Goal: Task Accomplishment & Management: Use online tool/utility

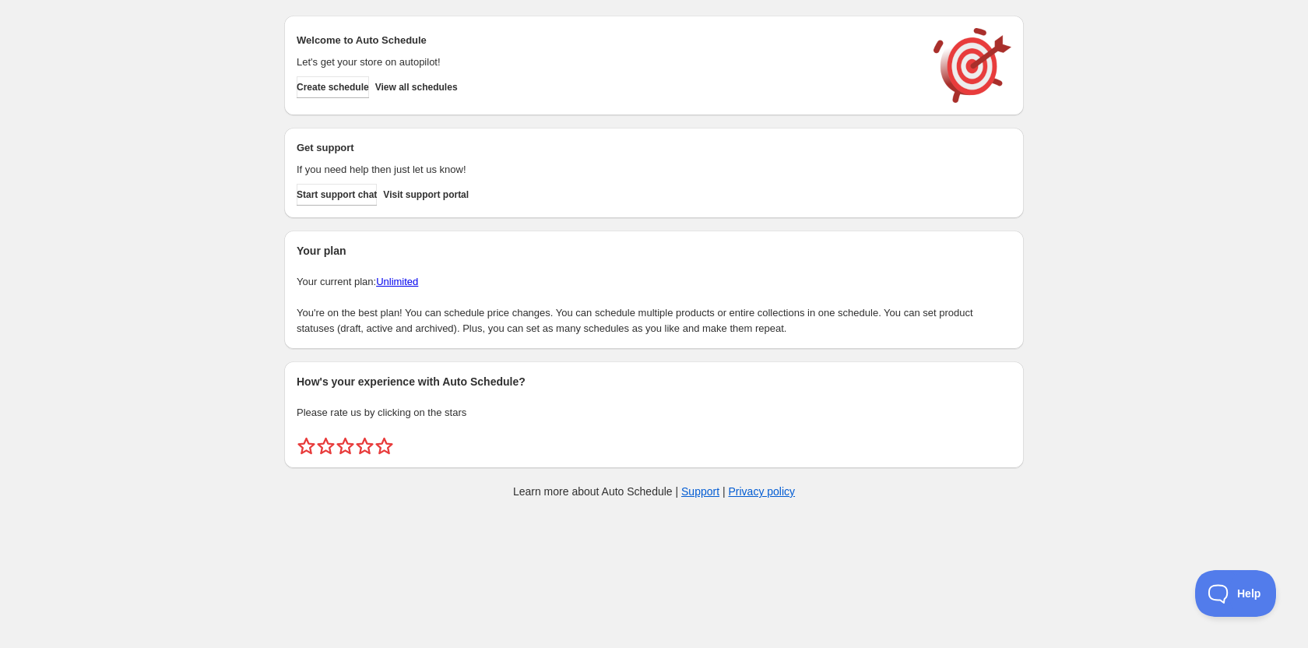
click at [928, 565] on body "Create schedule Help & support Cancel Discount prices Schedule a discount, sale…" at bounding box center [654, 324] width 1308 height 648
click at [192, 505] on div "Create schedule Help & support Cancel Discount prices Schedule a discount, sale…" at bounding box center [654, 260] width 1308 height 521
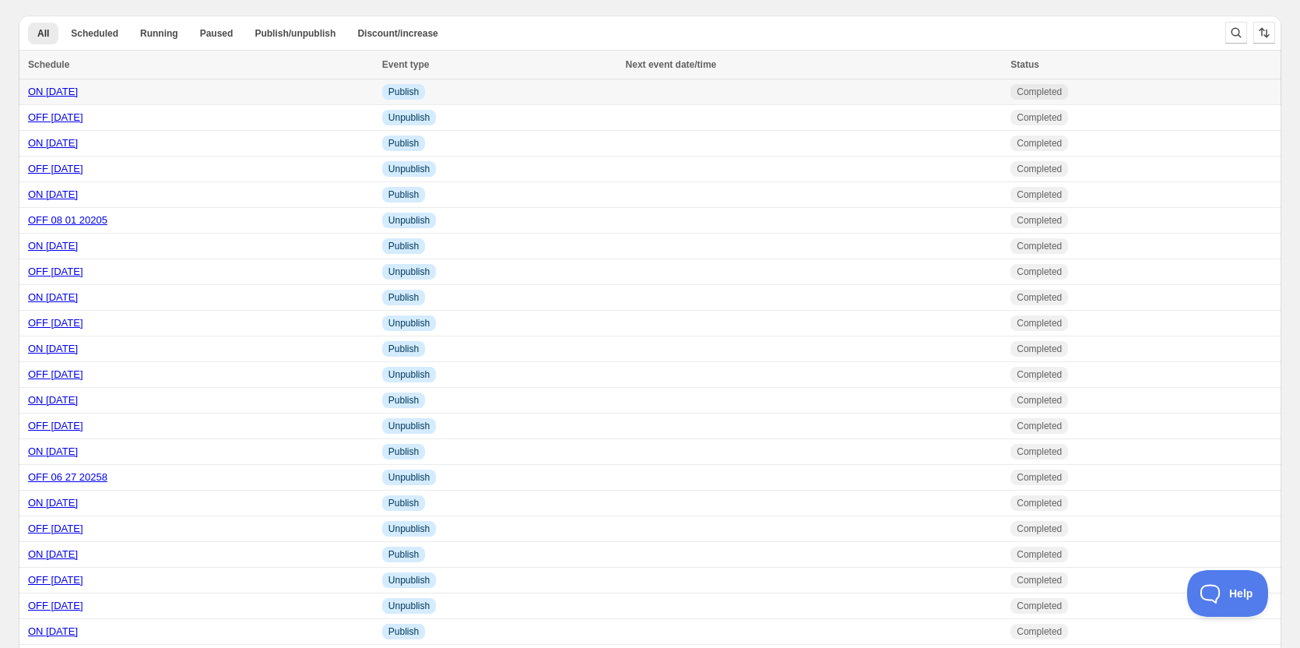
click at [71, 93] on link "ON 08 15 2025" at bounding box center [53, 92] width 50 height 12
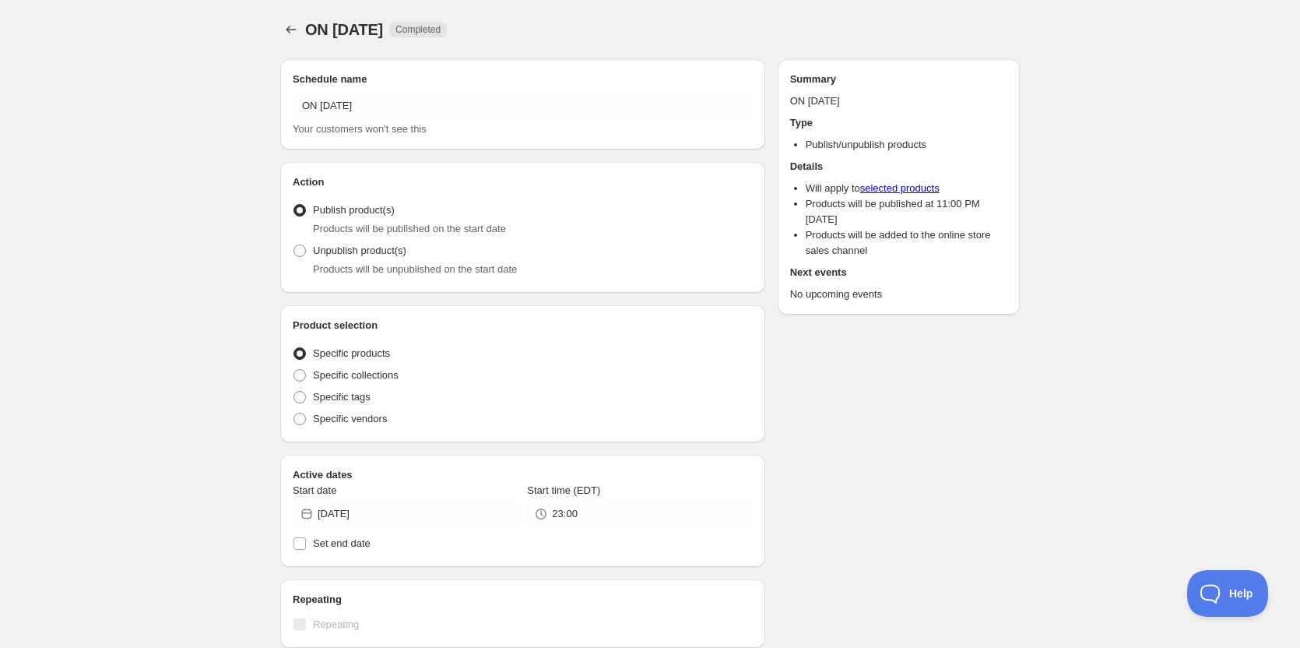
radio input "true"
checkbox input "true"
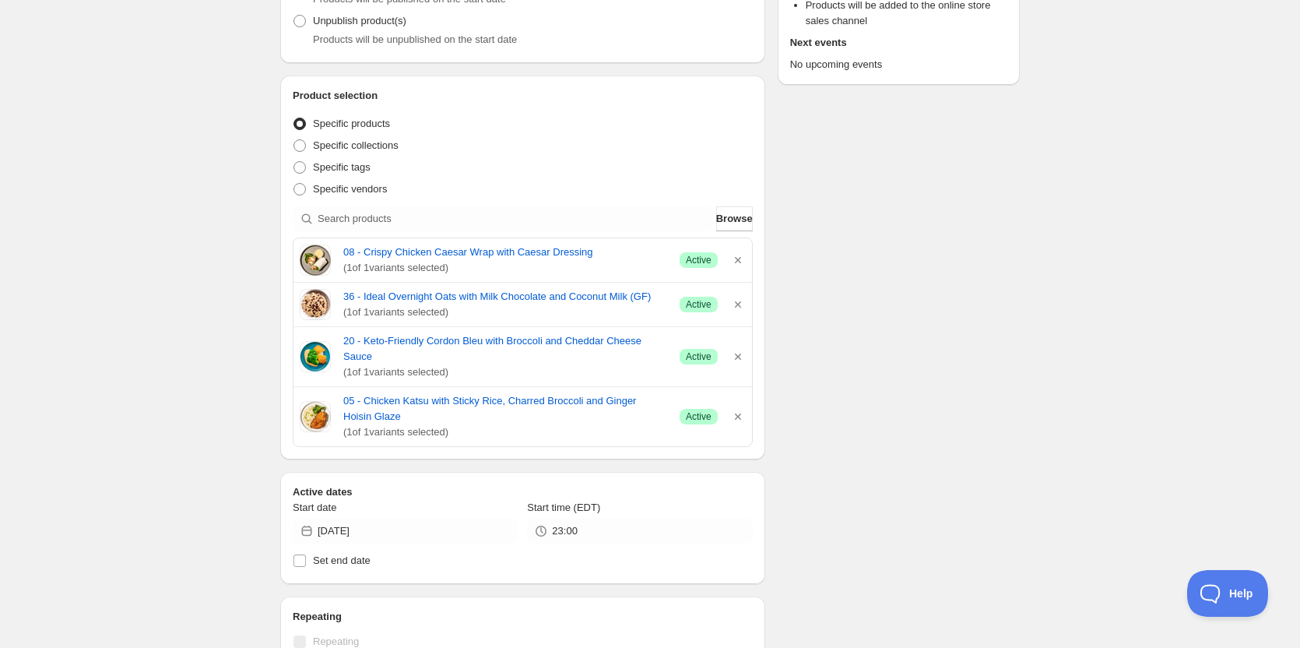
scroll to position [389, 0]
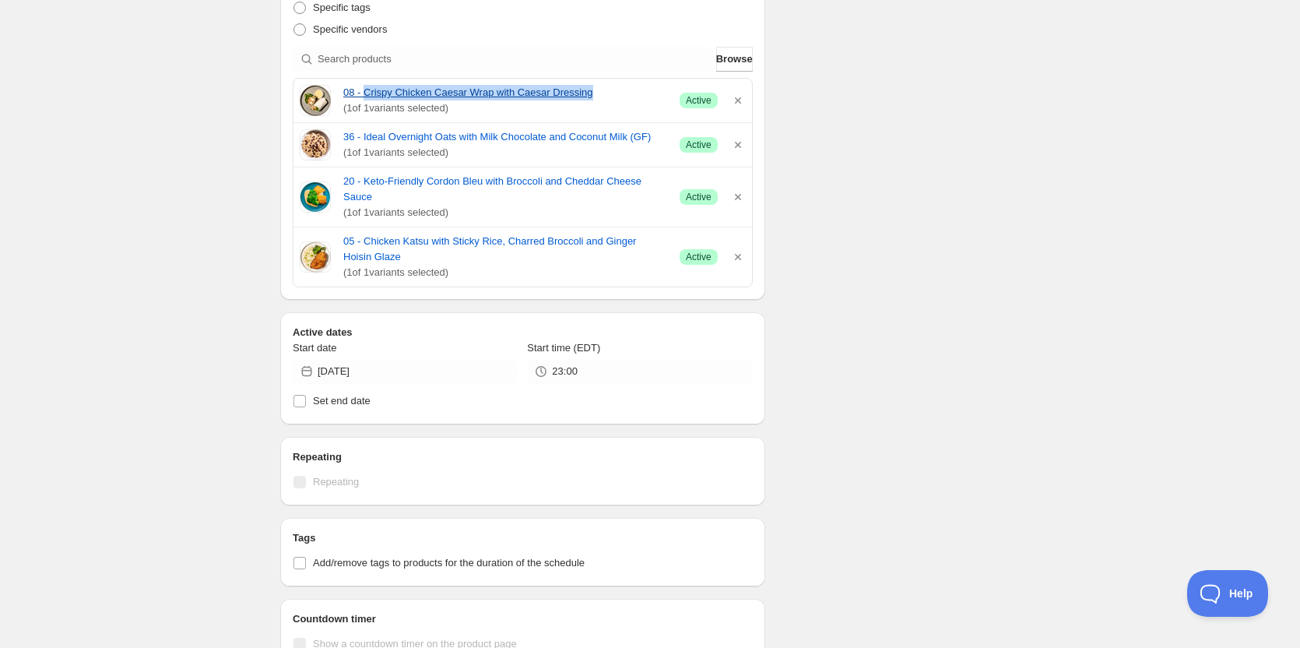
drag, startPoint x: 365, startPoint y: 81, endPoint x: 588, endPoint y: 85, distance: 222.8
click at [588, 85] on div "08 - Crispy Chicken Caesar Wrap with Caesar Dressing ( 1 of 1 variants selected…" at bounding box center [523, 101] width 459 height 44
copy link "Crispy Chicken Caesar Wrap with Caesar Dressing"
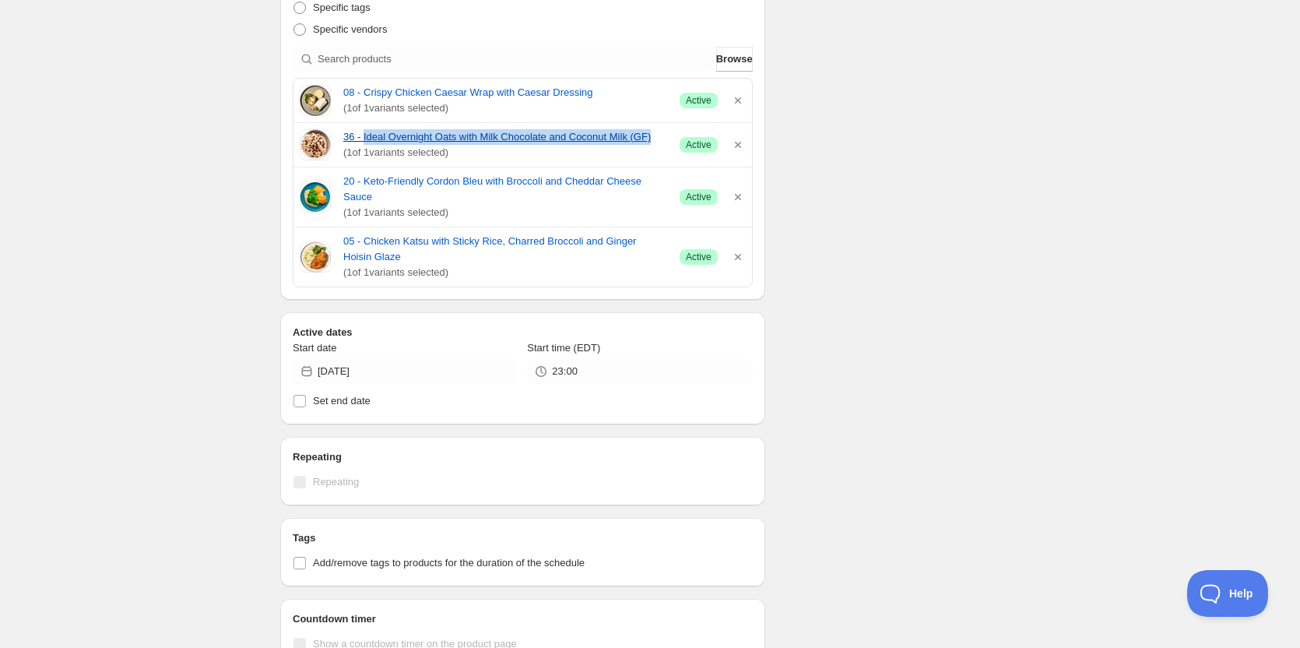
drag, startPoint x: 364, startPoint y: 125, endPoint x: 653, endPoint y: 130, distance: 289.0
click at [653, 130] on div "36 - Ideal Overnight Oats with Milk Chocolate and Coconut Milk (GF) ( 1 of 1 va…" at bounding box center [523, 145] width 459 height 44
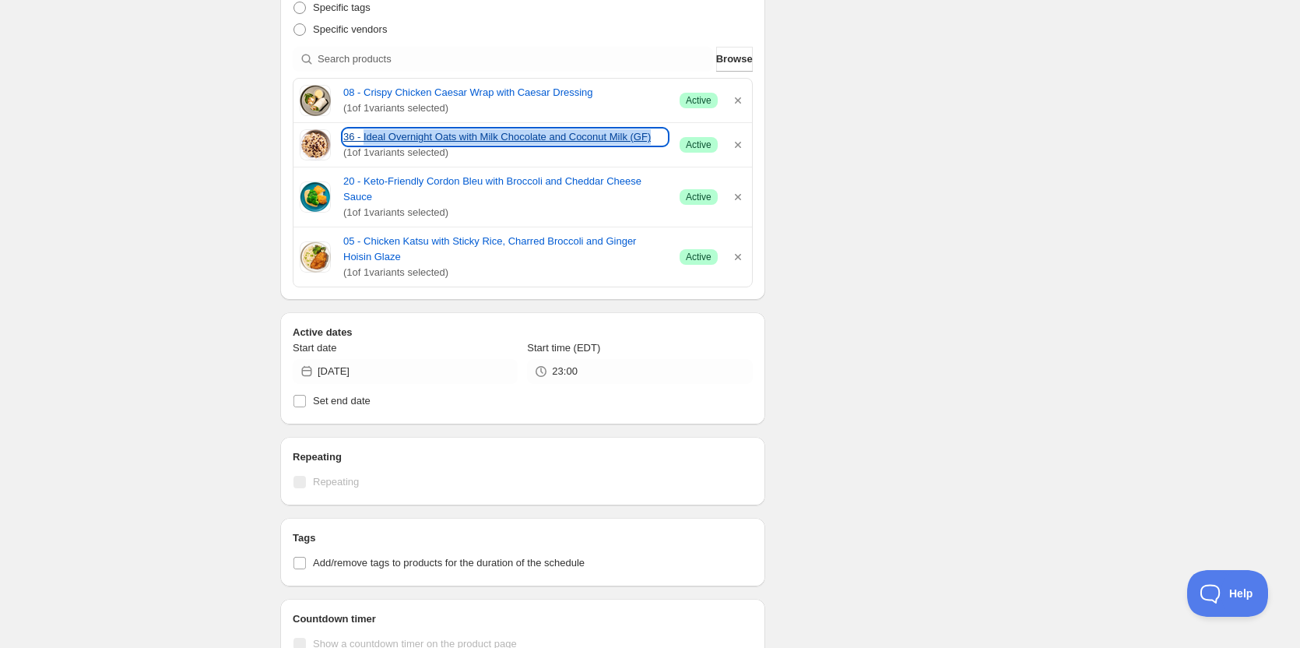
copy link "Ideal Overnight Oats with Milk Chocolate and Coconut Milk (GF)"
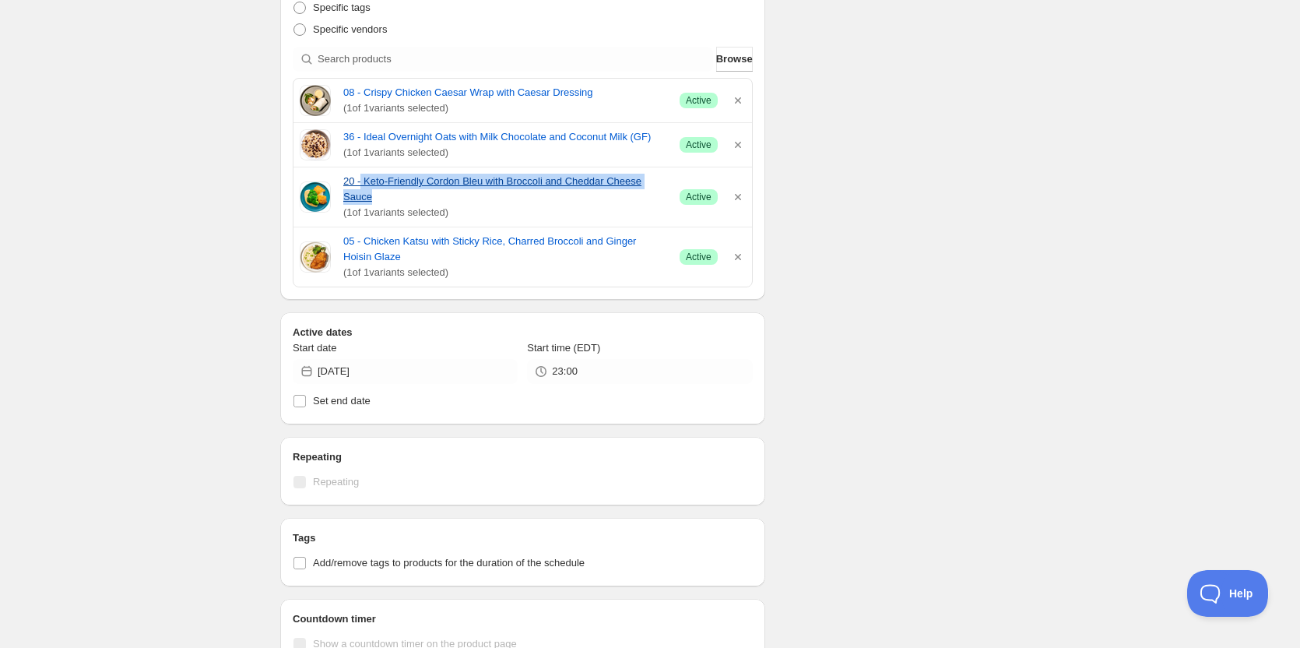
drag, startPoint x: 361, startPoint y: 170, endPoint x: 667, endPoint y: 177, distance: 305.3
click at [667, 177] on div "20 - Keto-Friendly Cordon Bleu with Broccoli and Cheddar Cheese Sauce ( 1 of 1 …" at bounding box center [523, 196] width 459 height 59
copy link "Keto-Friendly Cordon Bleu with Broccoli and Cheddar Cheese Sauce"
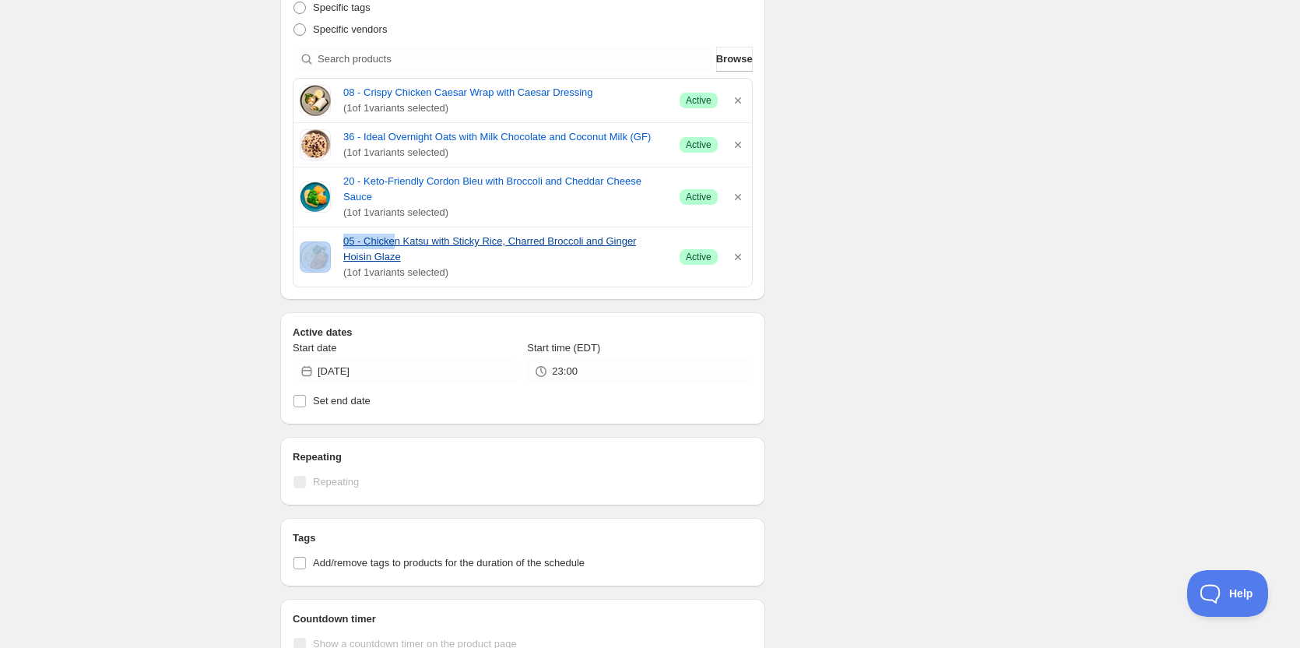
drag, startPoint x: 369, startPoint y: 211, endPoint x: 395, endPoint y: 228, distance: 30.9
click at [395, 228] on div "05 - Chicken Katsu with Sticky Rice, Charred Broccoli and Ginger Hoisin Glaze (…" at bounding box center [523, 257] width 459 height 60
click at [371, 205] on span "( 1 of 1 variants selected)" at bounding box center [505, 213] width 324 height 16
drag, startPoint x: 365, startPoint y: 217, endPoint x: 385, endPoint y: 241, distance: 30.9
click at [385, 241] on div "05 - Chicken Katsu with Sticky Rice, Charred Broccoli and Ginger Hoisin Glaze (…" at bounding box center [523, 256] width 459 height 59
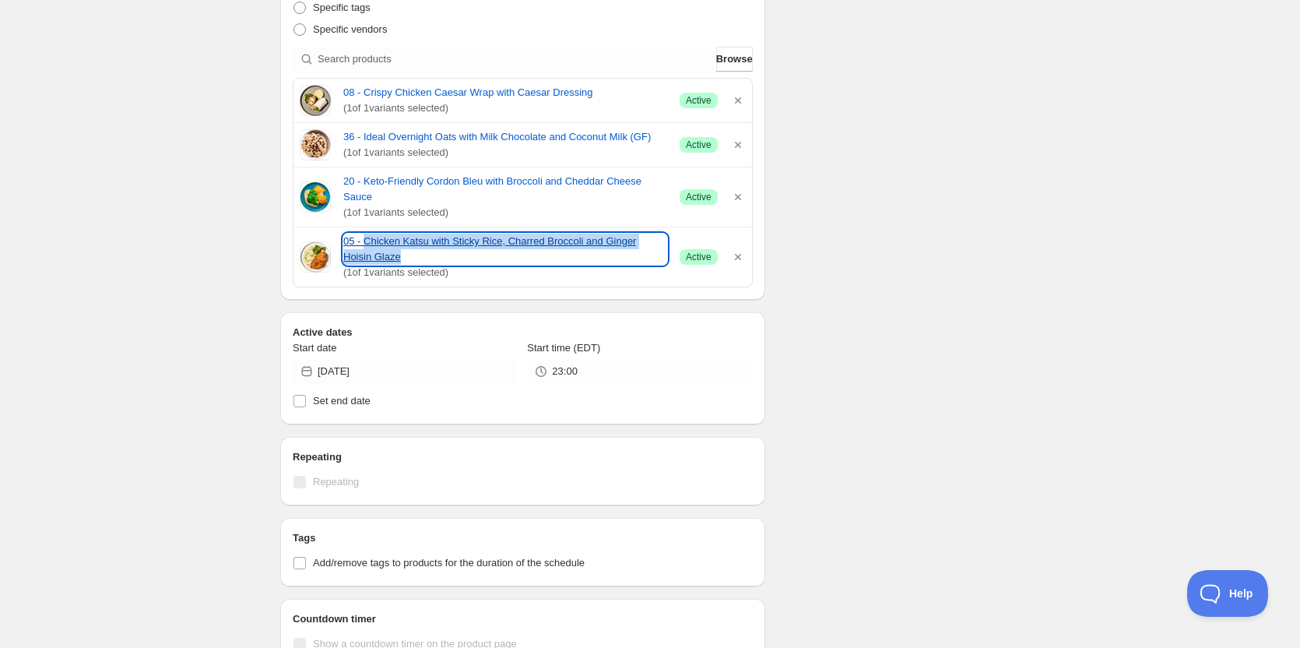
copy link "Chicken Katsu with Sticky Rice, Charred Broccoli and Ginger Hoisin Glaze"
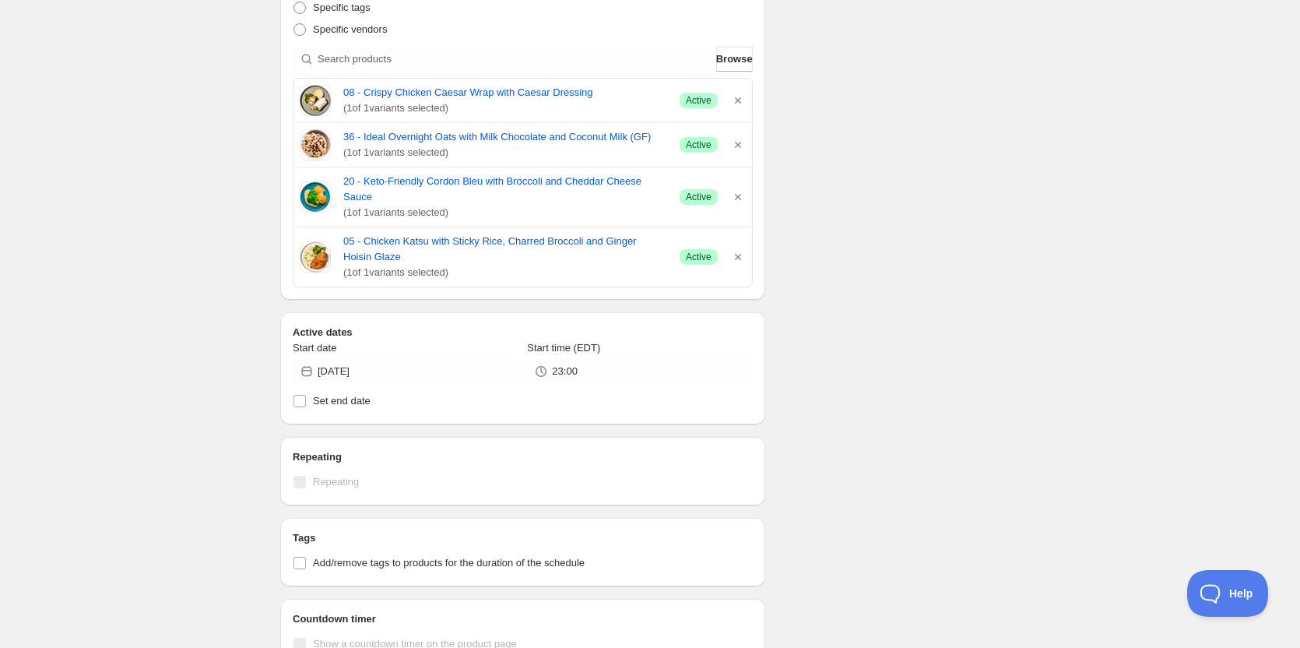
click at [961, 294] on div "Schedule name ON 08 15 2025 Your customers won't see this Action Action Publish…" at bounding box center [644, 328] width 752 height 1343
click at [132, 161] on div "ON 08 15 2025. This page is ready ON 08 15 2025 Completed Duplicate Activate De…" at bounding box center [650, 321] width 1300 height 1421
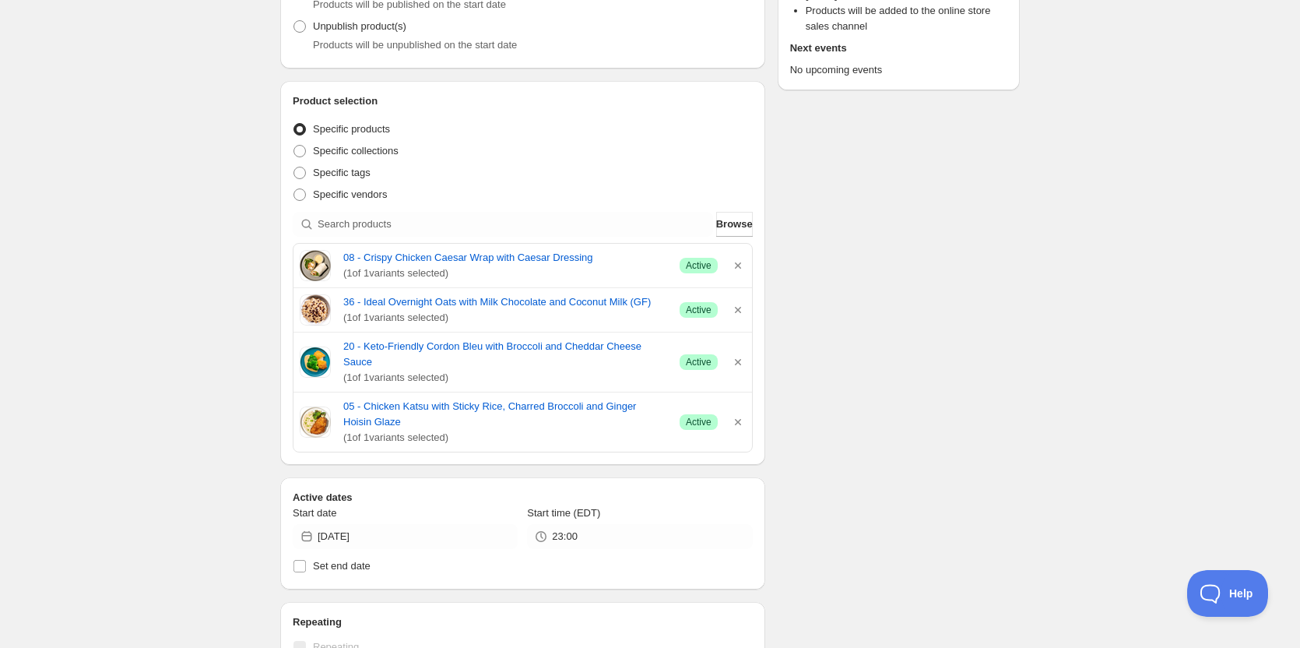
scroll to position [0, 0]
